Goal: Information Seeking & Learning: Learn about a topic

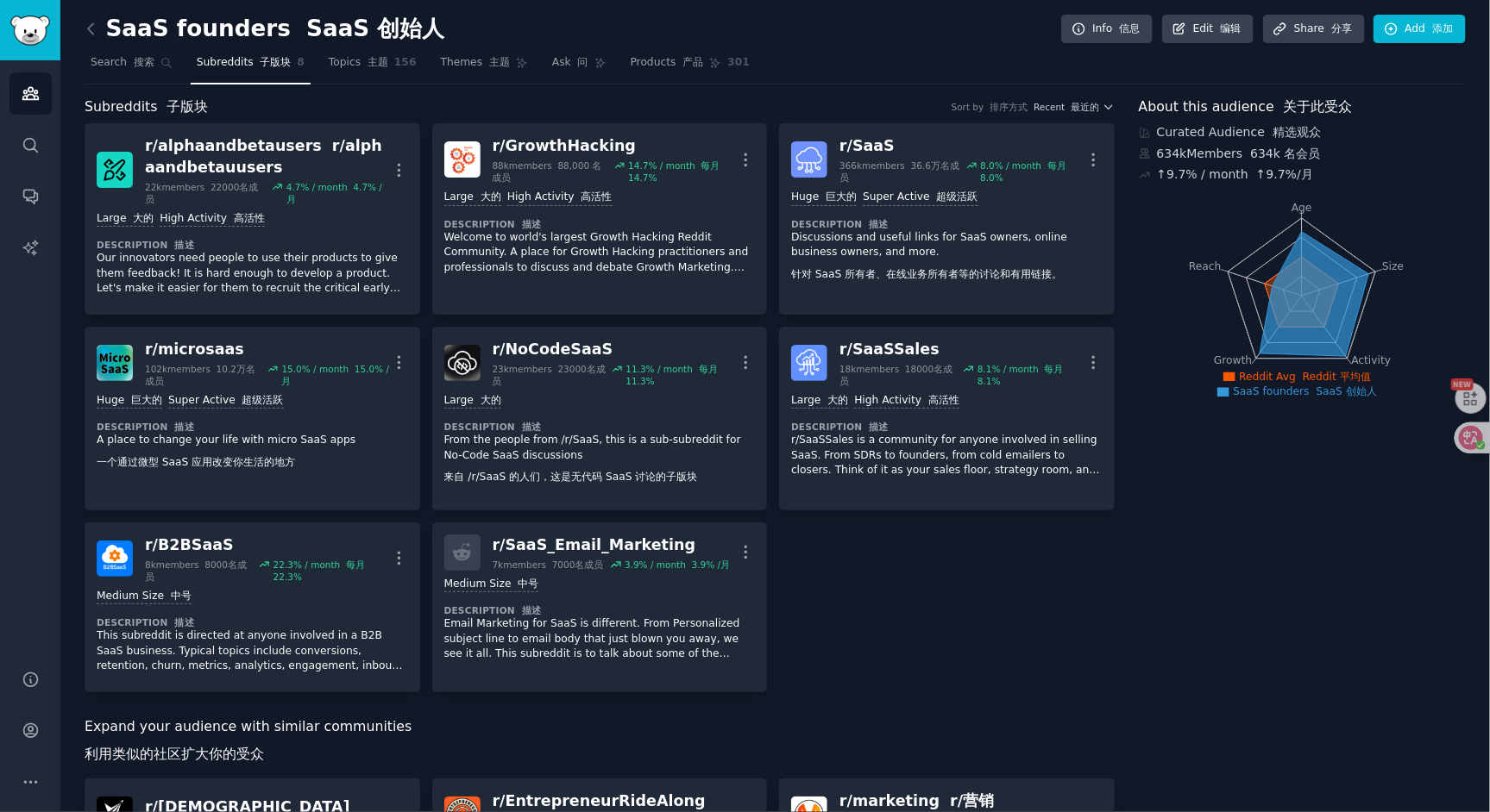
scroll to position [2, 0]
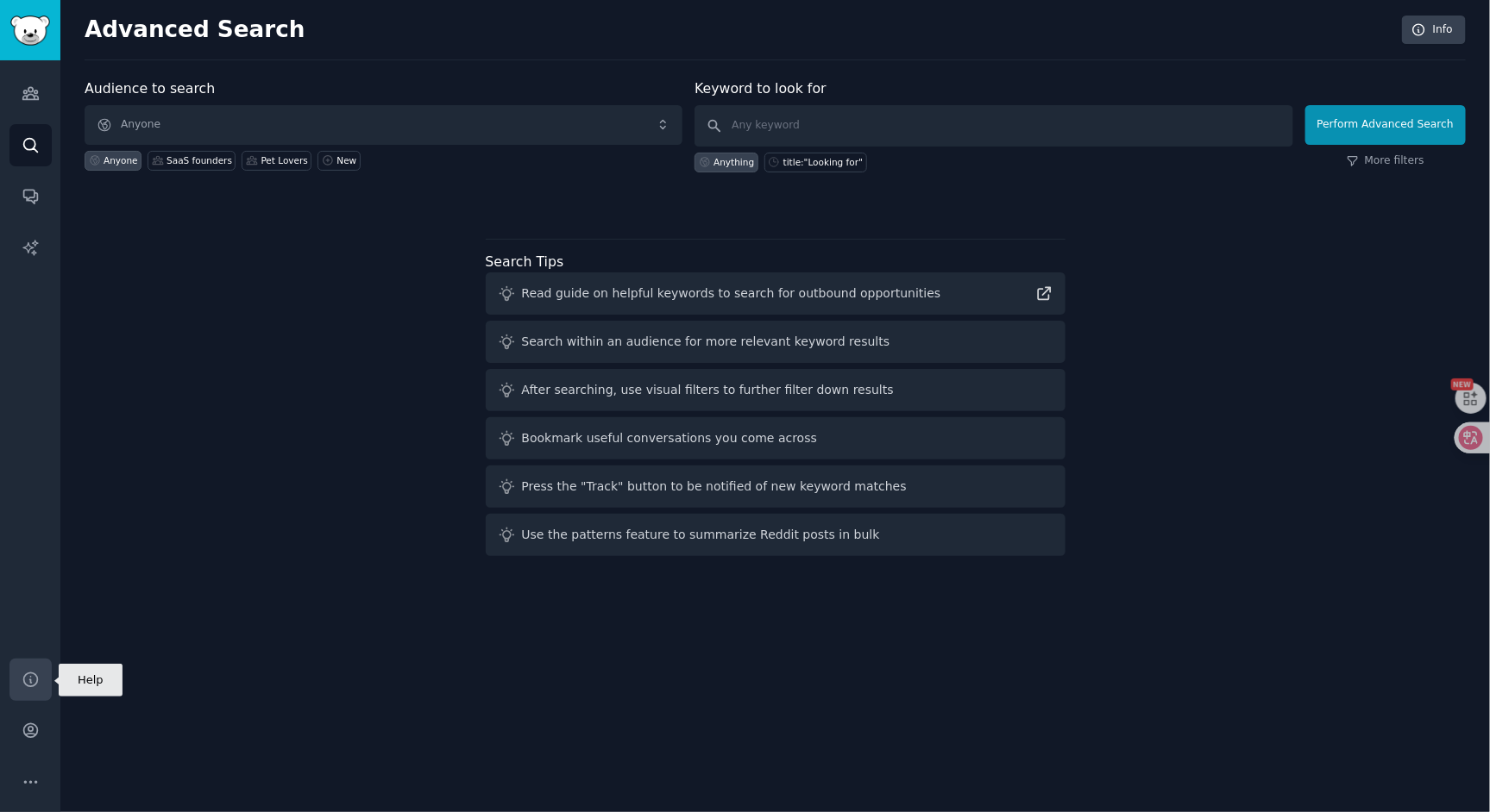
click at [33, 680] on icon "Sidebar" at bounding box center [30, 680] width 18 height 18
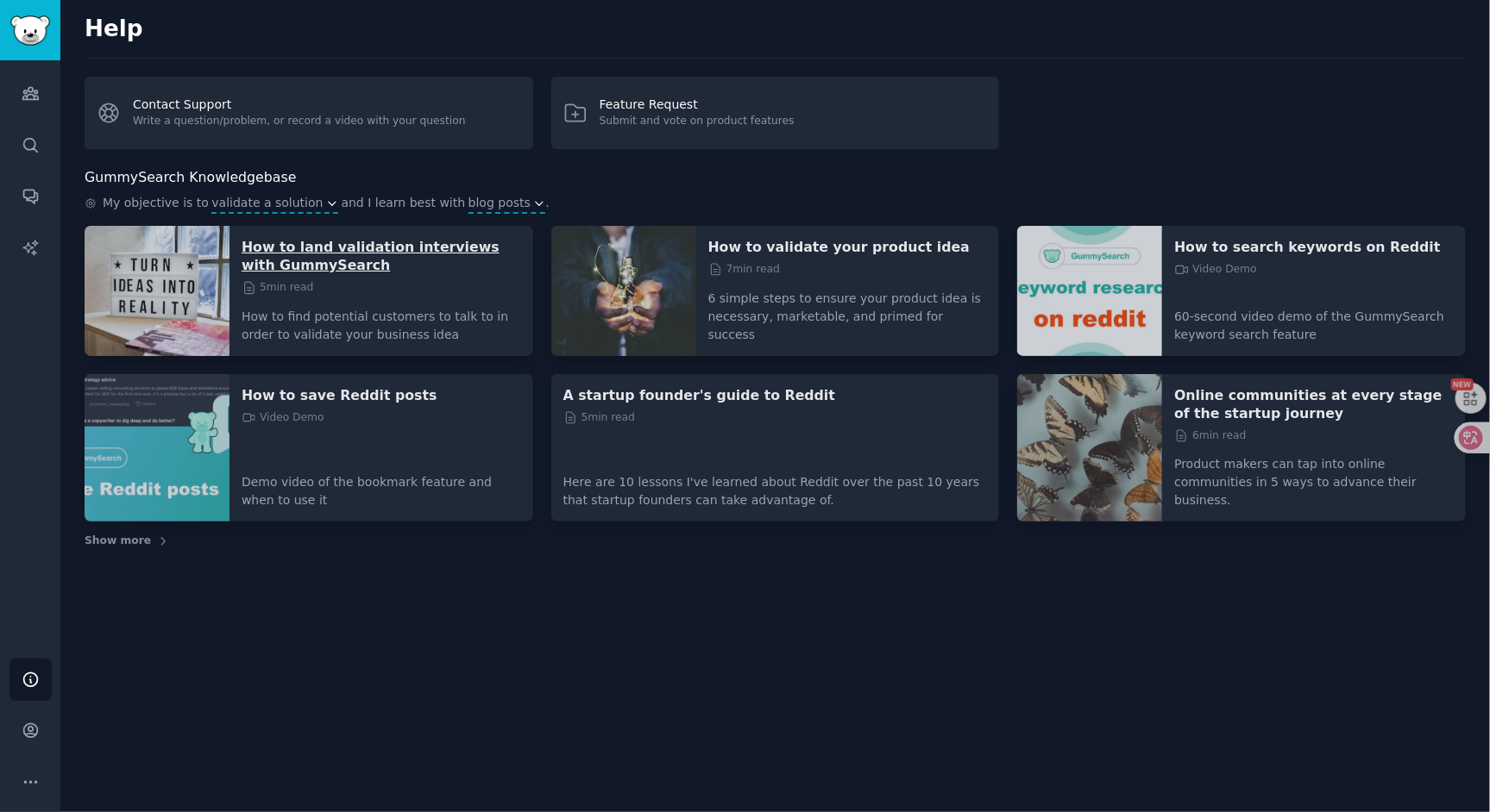
click at [355, 241] on p "How to land validation interviews with GummySearch" at bounding box center [381, 256] width 279 height 36
click at [837, 253] on p "How to validate your product idea" at bounding box center [848, 246] width 279 height 18
